Goal: Purchase product/service

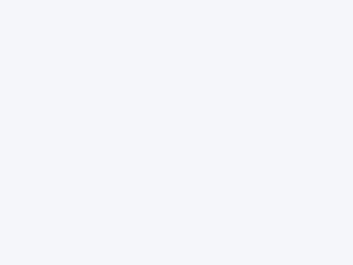
click at [176, 132] on div at bounding box center [176, 132] width 353 height 265
